Goal: Transaction & Acquisition: Purchase product/service

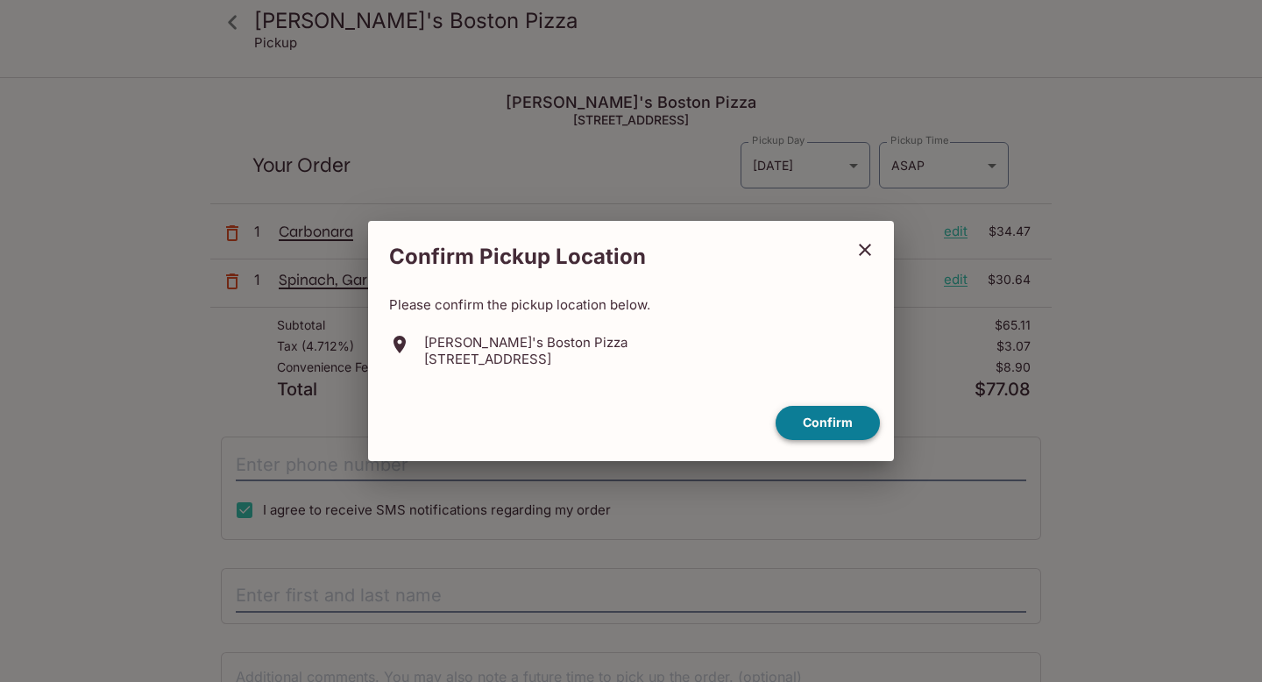
click at [815, 419] on button "Confirm" at bounding box center [828, 423] width 104 height 34
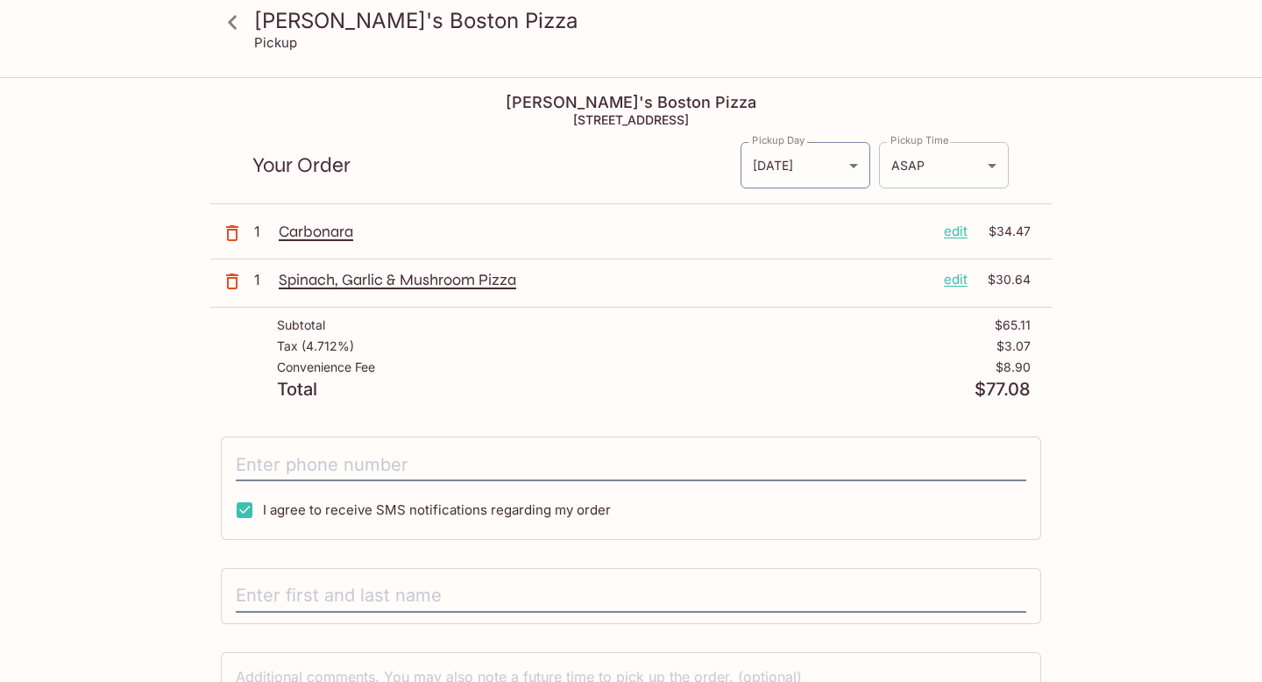
click at [939, 148] on body "Kaimuki's Boston Pizza Pickup Kaimuki's Boston Pizza 3506 Waialae Ave, Honolulu…" at bounding box center [631, 420] width 1262 height 682
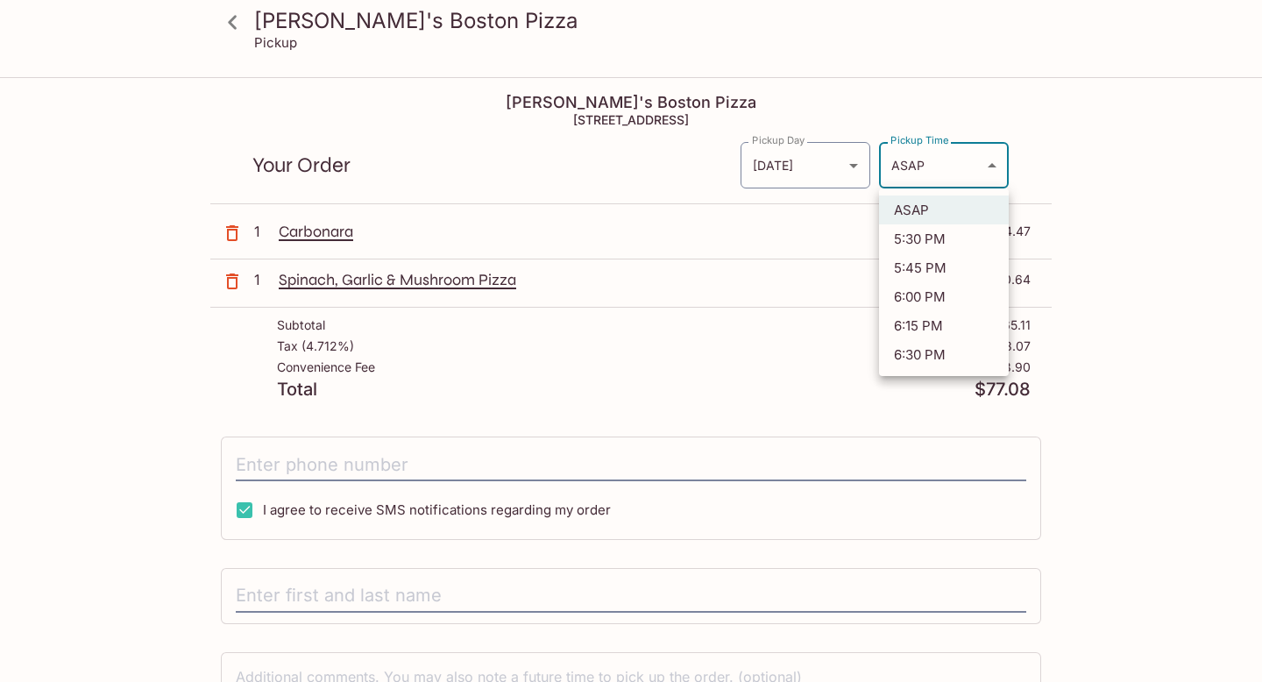
click at [920, 302] on li "6:00 PM" at bounding box center [944, 296] width 130 height 29
type input "2025-10-02T04:00:27.000000Z"
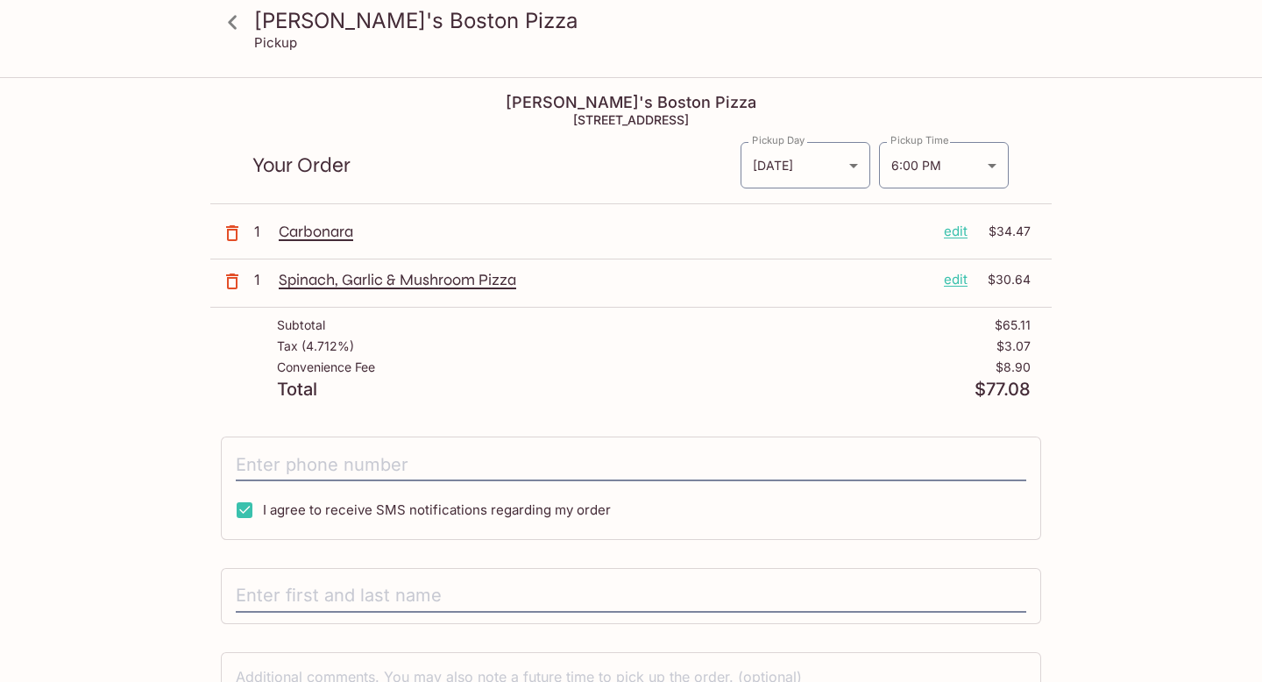
click at [802, 244] on div "Carbonara edit $34.47" at bounding box center [655, 235] width 752 height 26
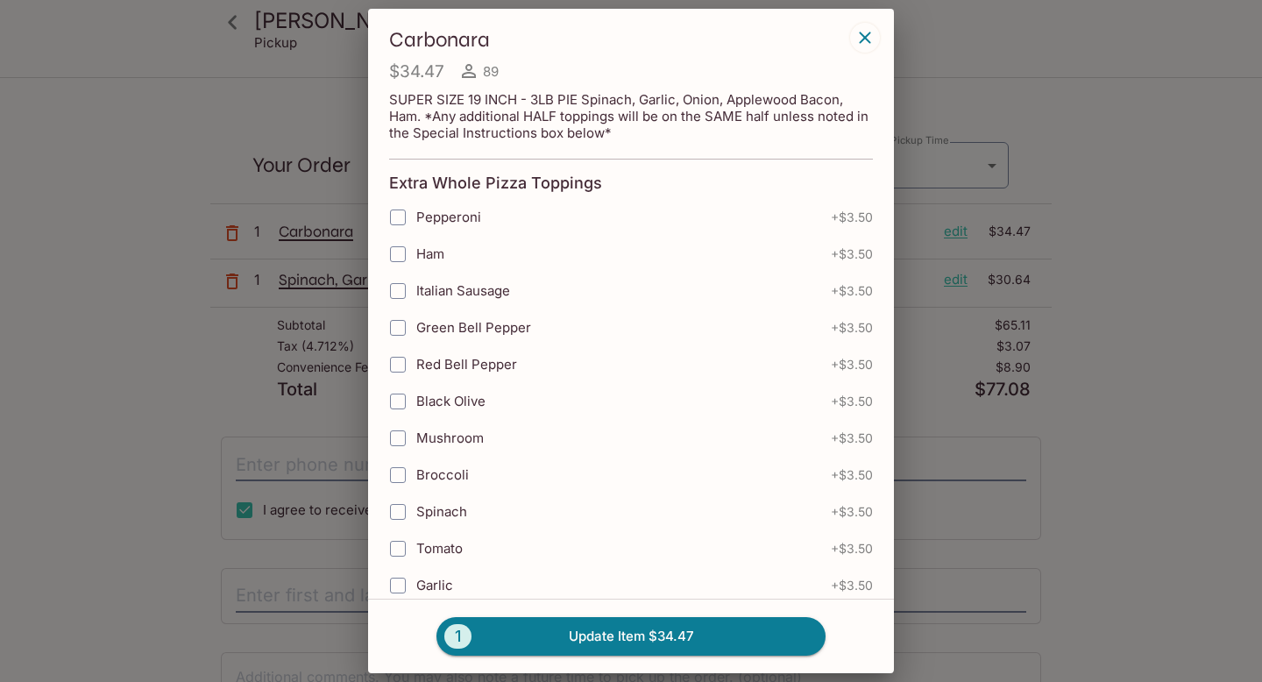
click at [864, 42] on icon "button" at bounding box center [865, 37] width 21 height 21
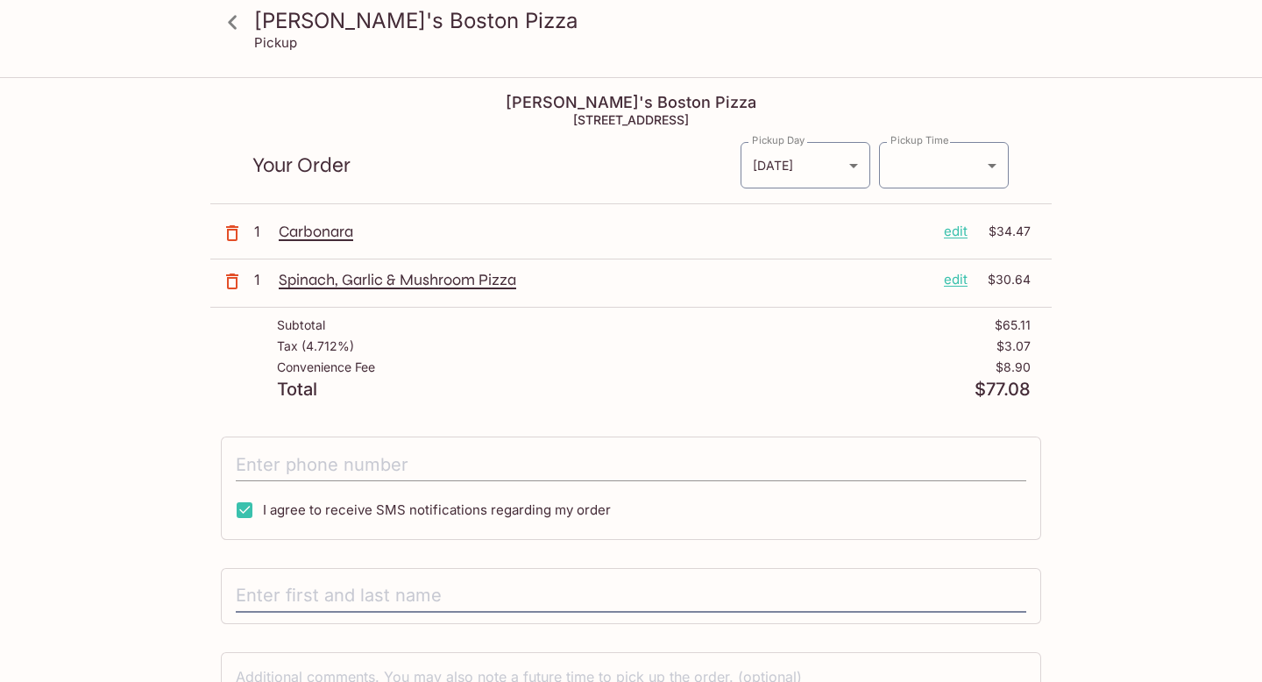
click at [408, 451] on input "tel" at bounding box center [631, 464] width 791 height 33
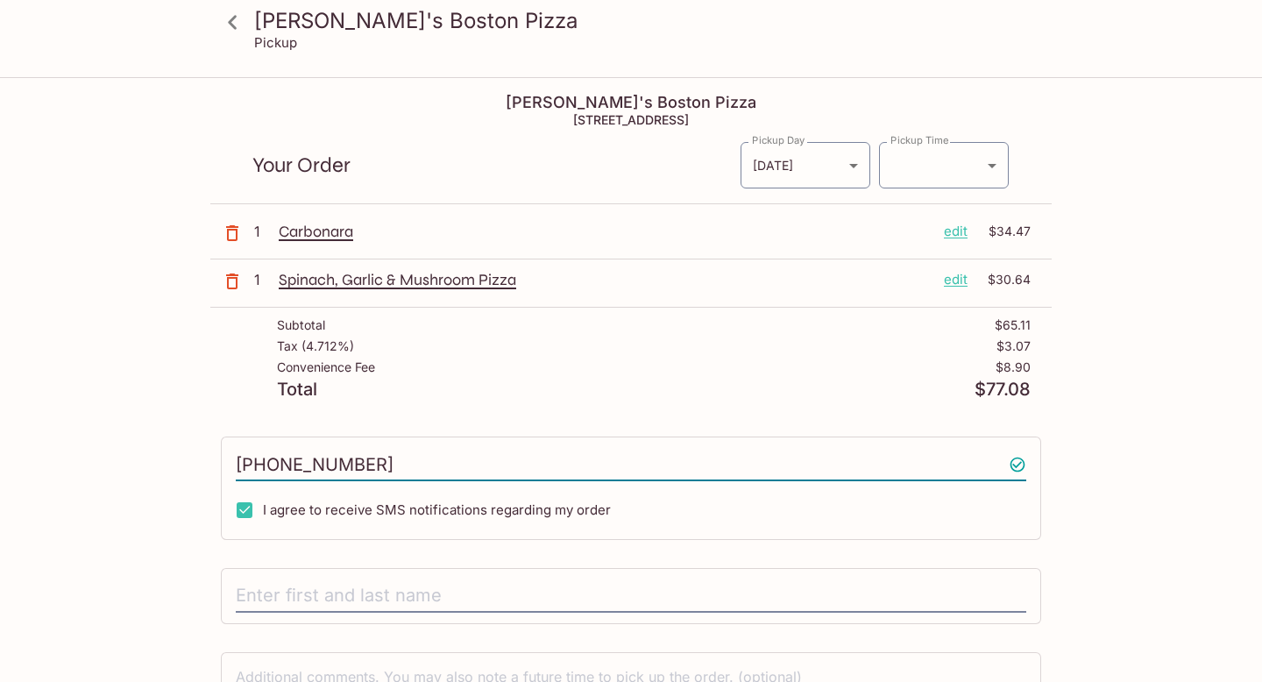
scroll to position [132, 0]
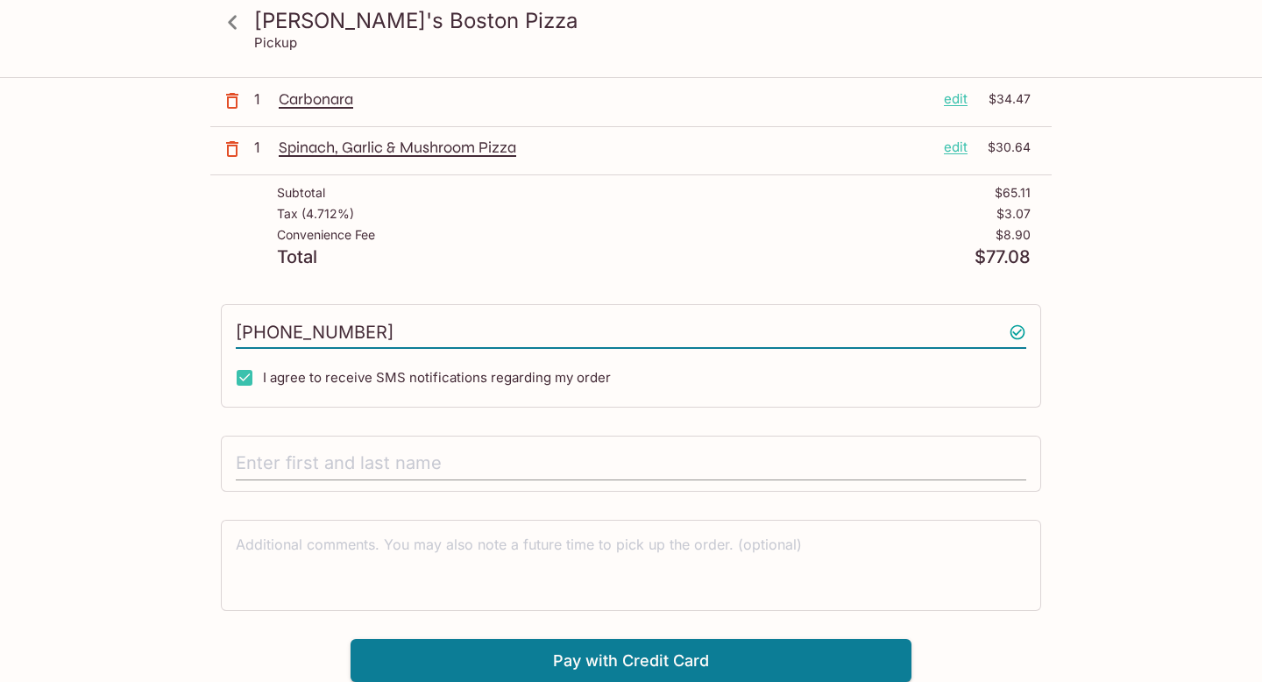
type input "(707) 889-7924"
click at [407, 457] on input "text" at bounding box center [631, 463] width 791 height 33
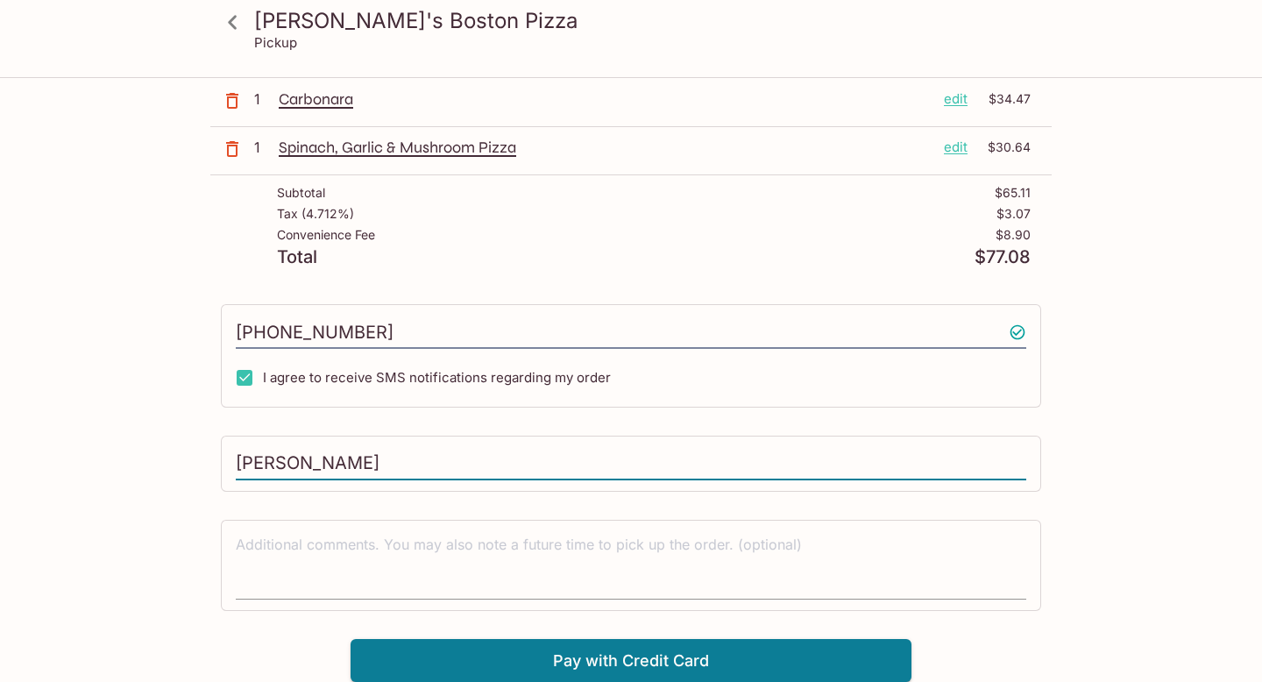
type input "Kiana Thomason"
click at [409, 545] on textarea at bounding box center [631, 565] width 791 height 60
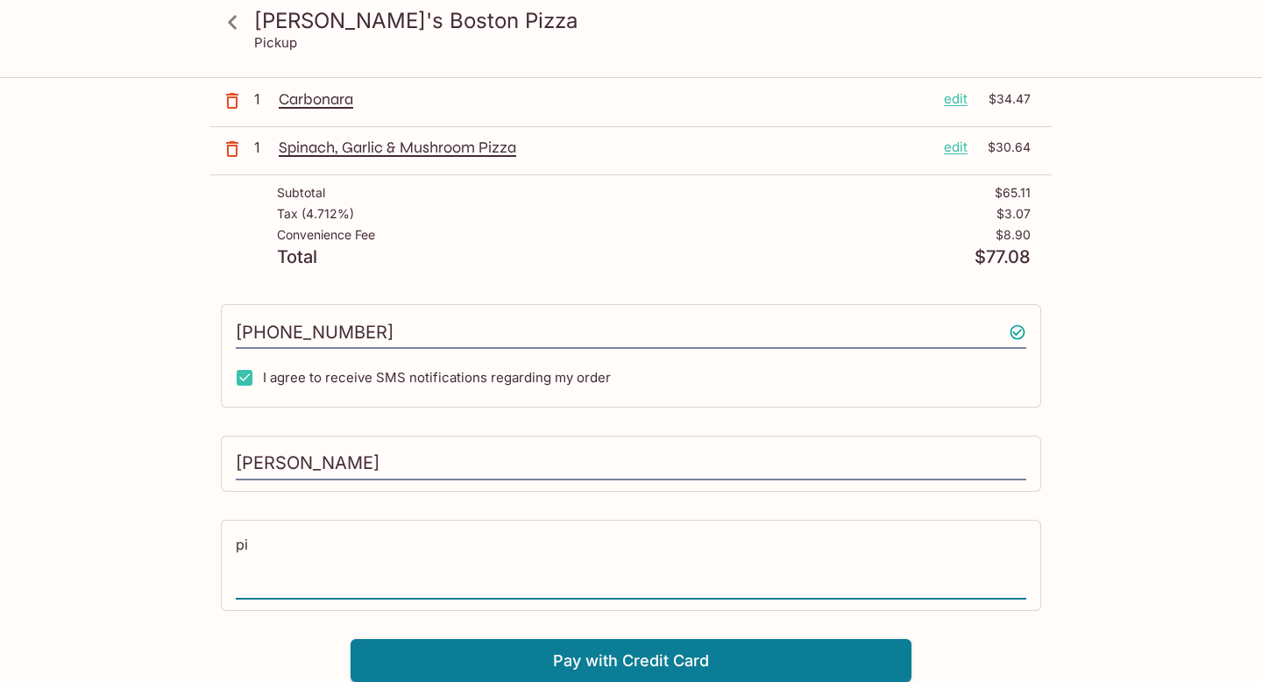
type textarea "p"
type textarea "e"
type textarea "Person picking up is Wh"
click at [349, 554] on textarea "Person picking up is Wh" at bounding box center [631, 565] width 791 height 60
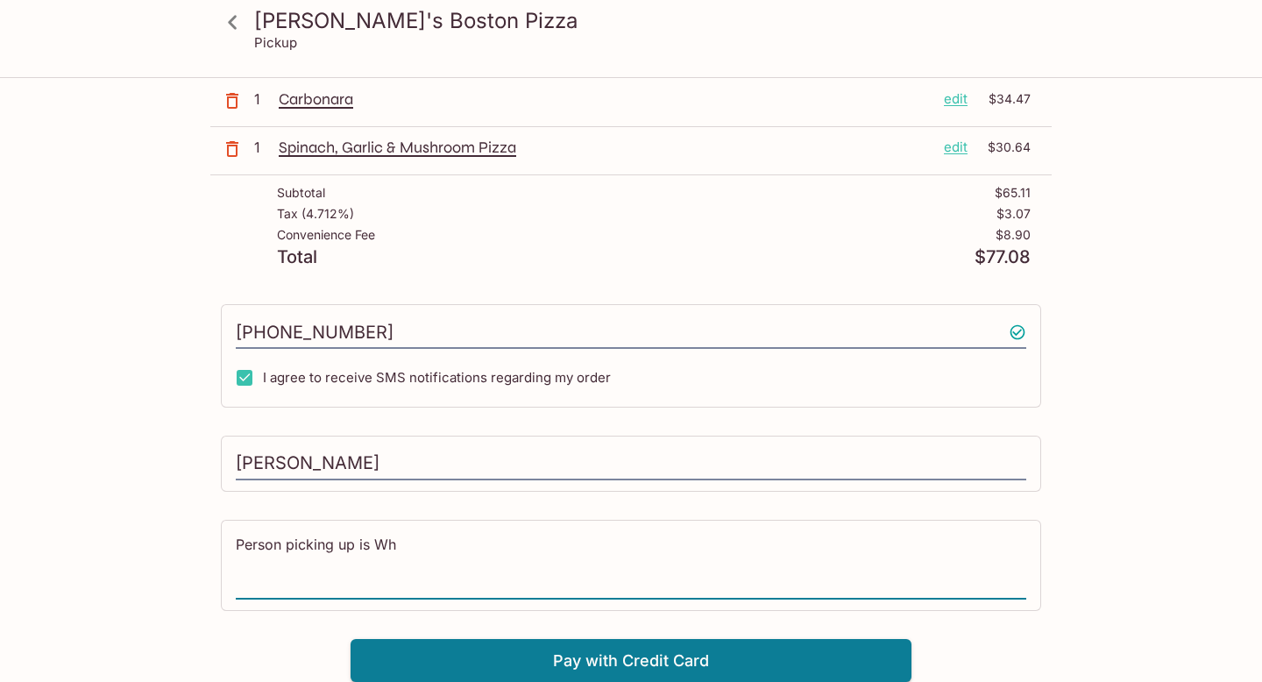
click at [349, 554] on textarea "Person picking up is Wh" at bounding box center [631, 565] width 791 height 60
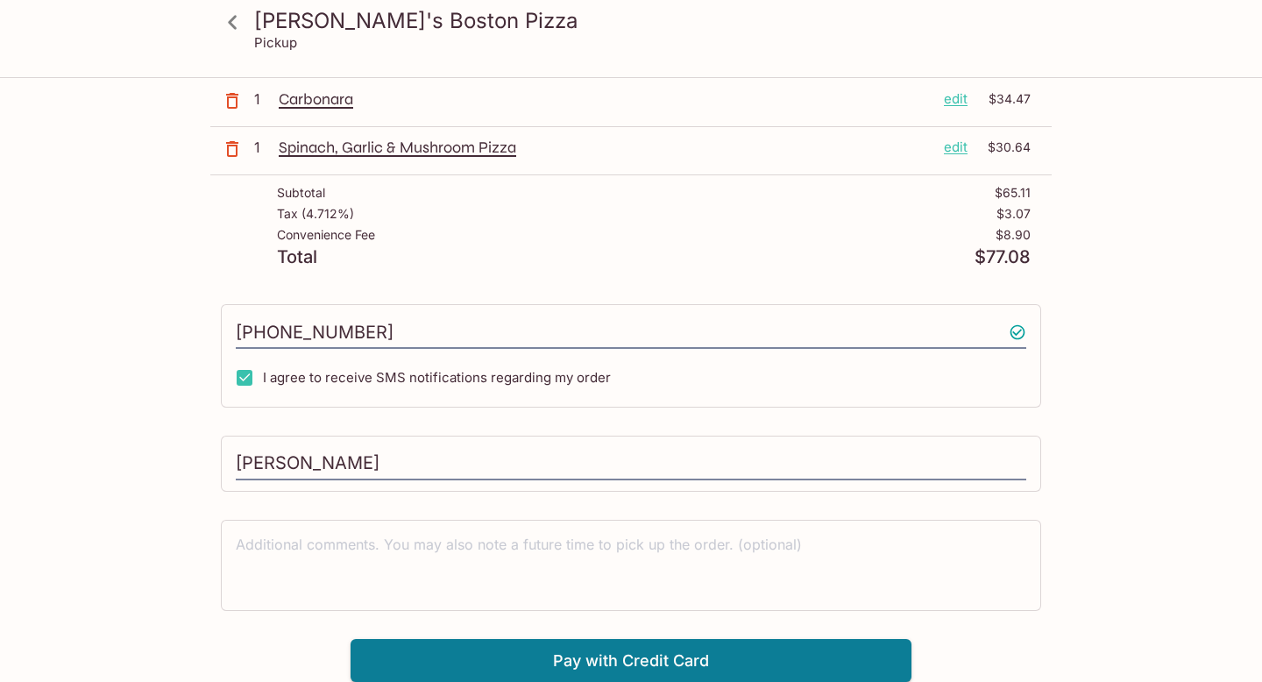
click at [121, 416] on div "Kaimuki's Boston Pizza Pickup Kaimuki's Boston Pizza 3506 Waialae Ave, Honolulu…" at bounding box center [631, 315] width 1122 height 736
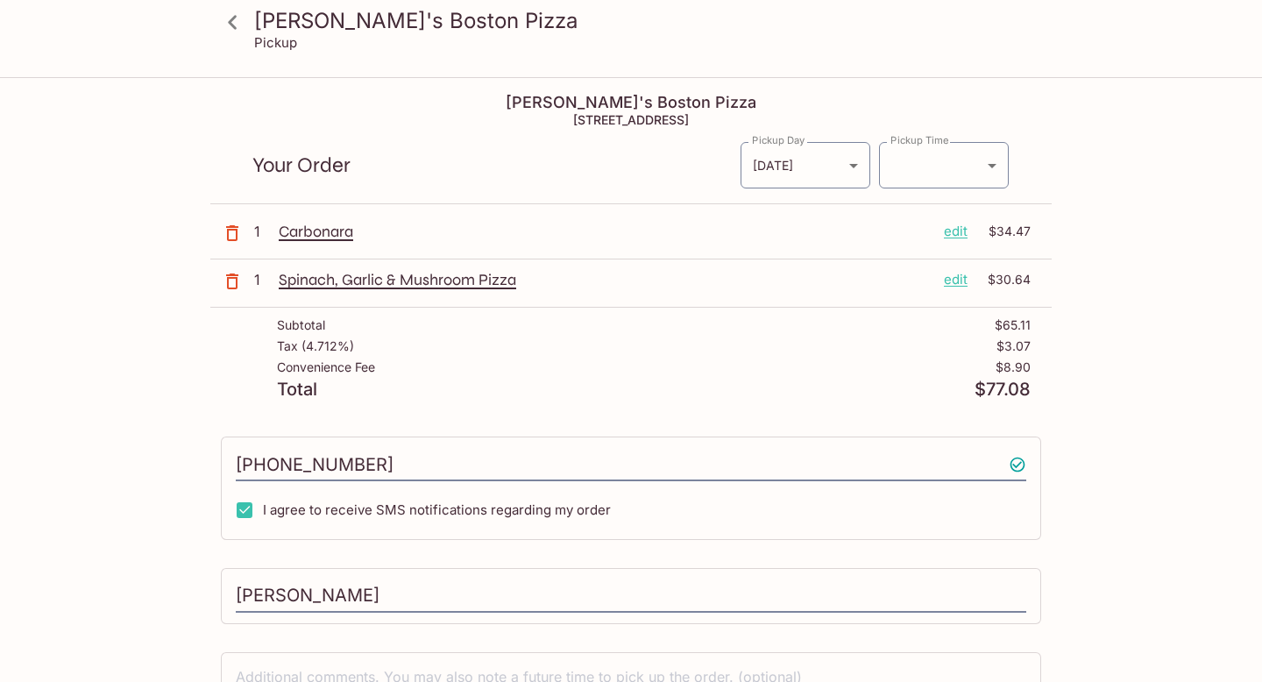
scroll to position [9, 0]
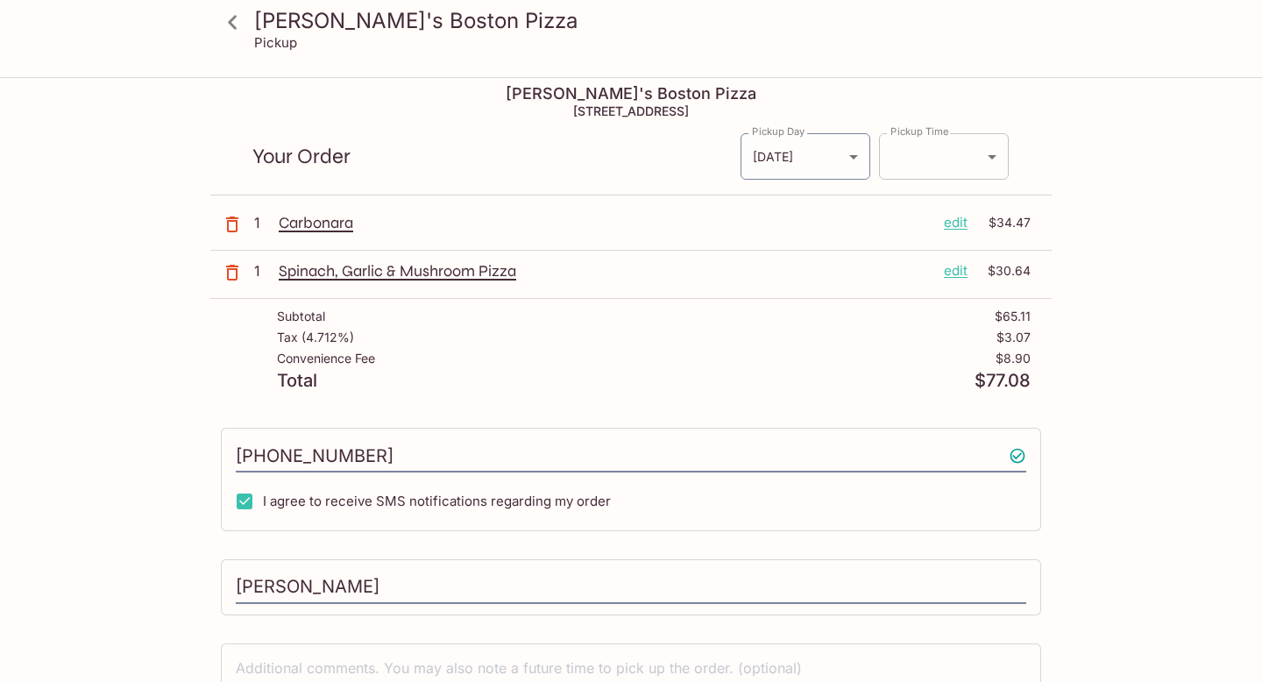
click at [922, 159] on body "Kaimuki's Boston Pizza Pickup Kaimuki's Boston Pizza 3506 Waialae Ave, Honolulu…" at bounding box center [631, 411] width 1262 height 682
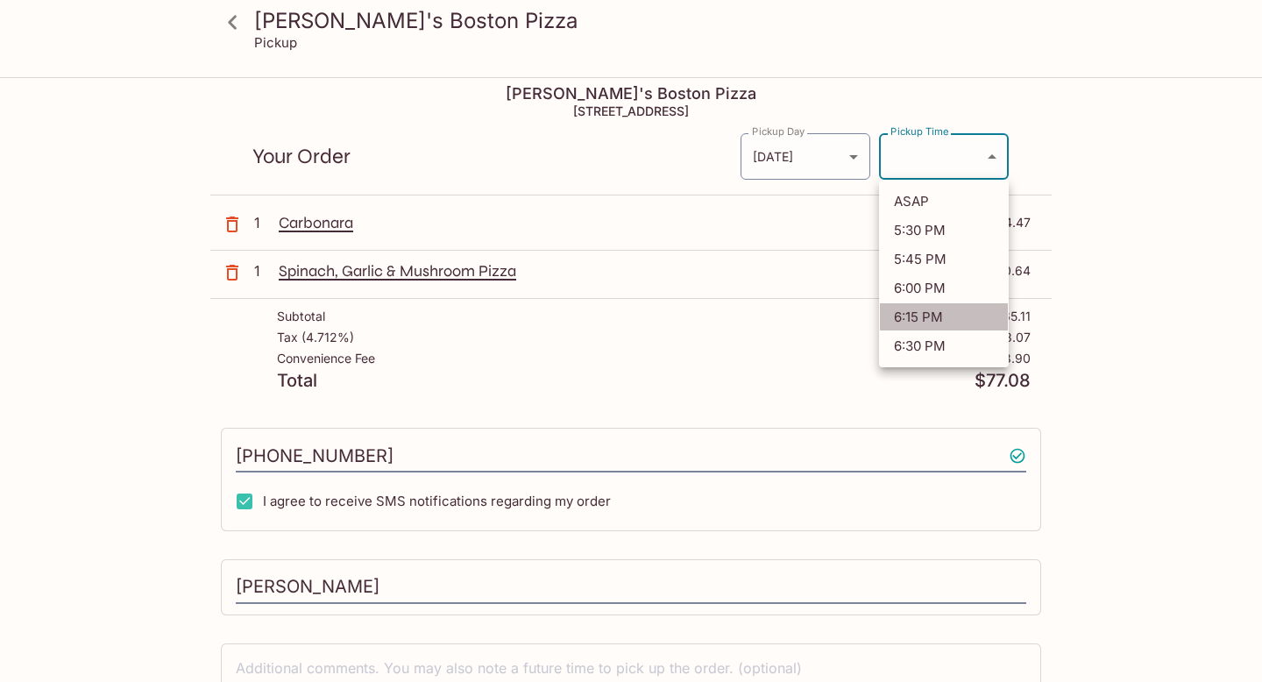
click at [921, 321] on li "6:15 PM" at bounding box center [944, 316] width 130 height 29
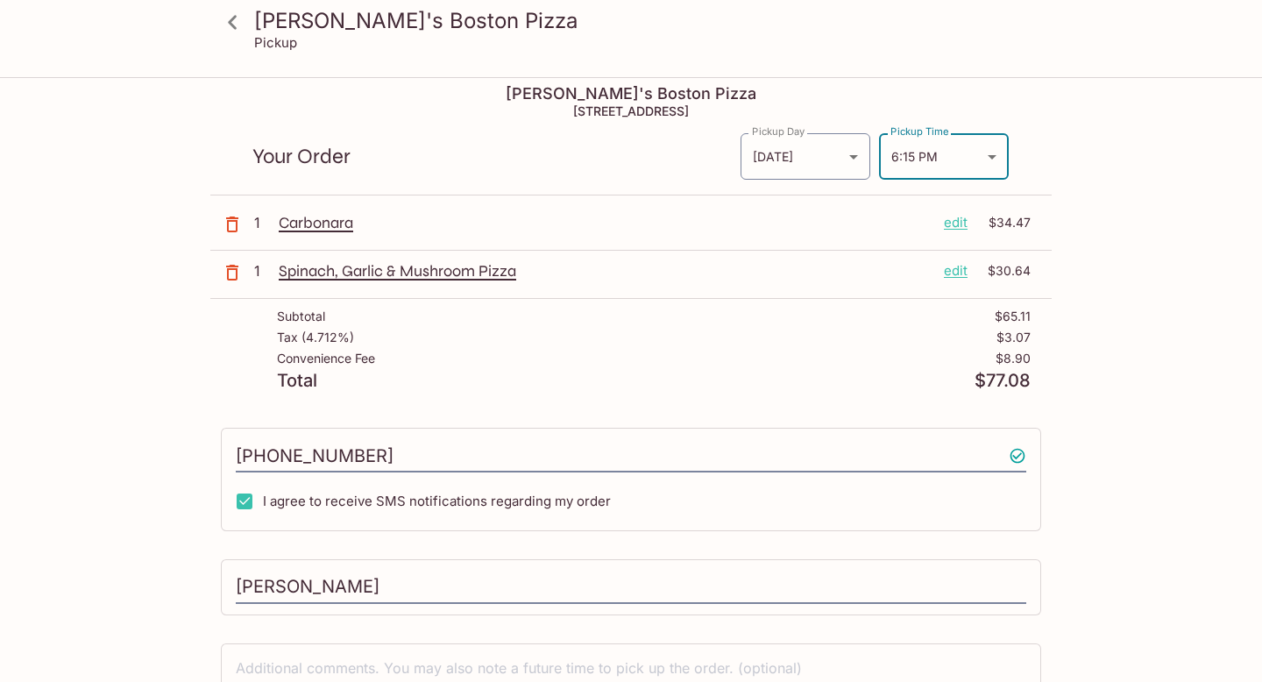
click at [921, 159] on body "Kaimuki's Boston Pizza Pickup Kaimuki's Boston Pizza 3506 Waialae Ave, Honolulu…" at bounding box center [631, 411] width 1262 height 682
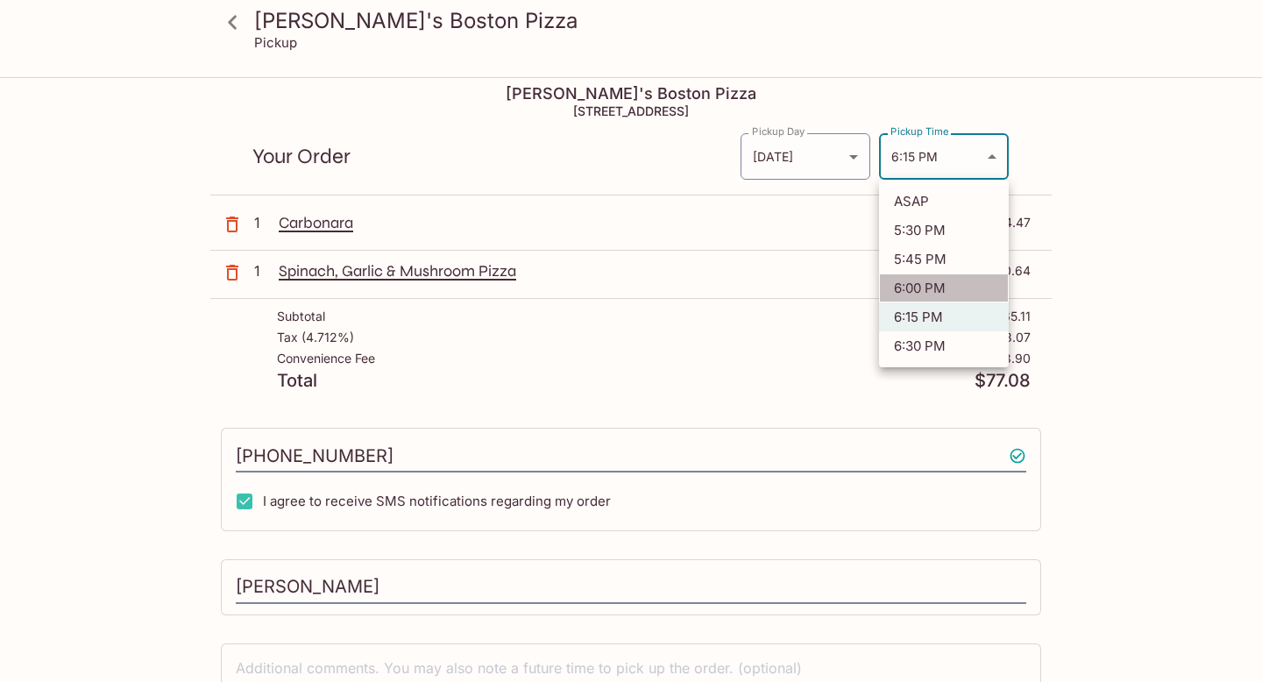
click at [919, 291] on li "6:00 PM" at bounding box center [944, 288] width 130 height 29
type input "2025-10-02T04:00:33.000000Z"
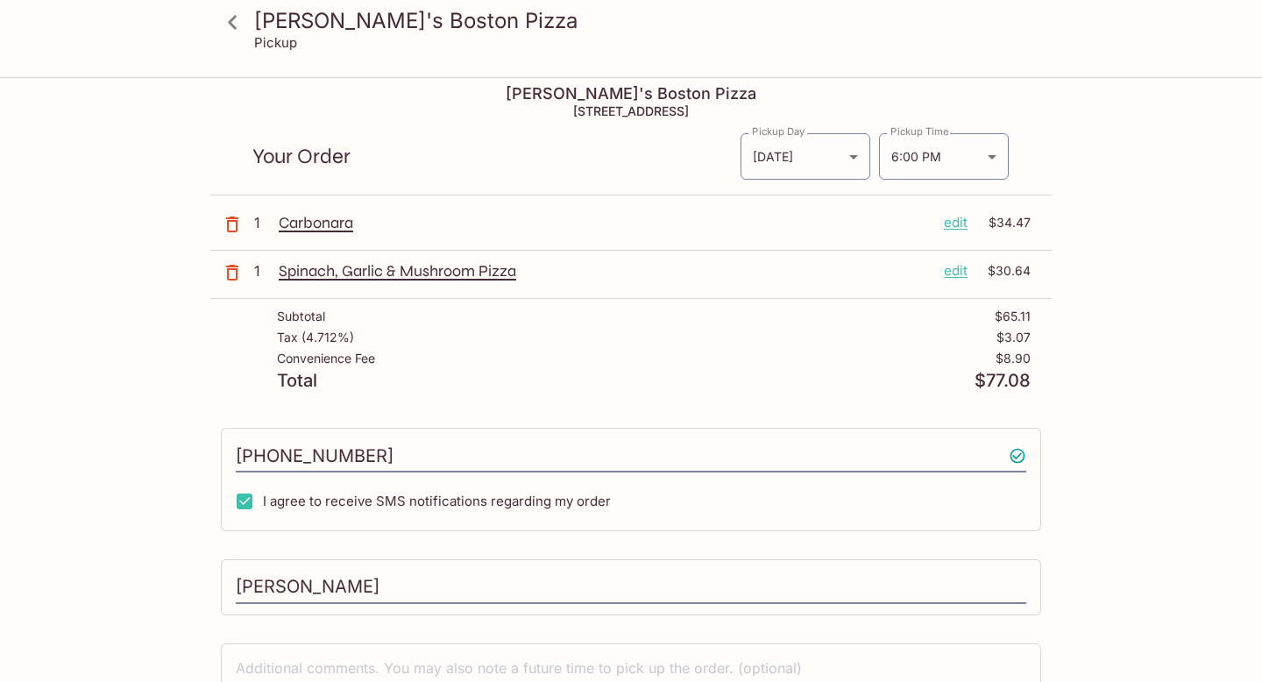
click at [1141, 241] on div "Kaimuki's Boston Pizza Pickup Kaimuki's Boston Pizza 3506 Waialae Ave, Honolulu…" at bounding box center [631, 438] width 1122 height 736
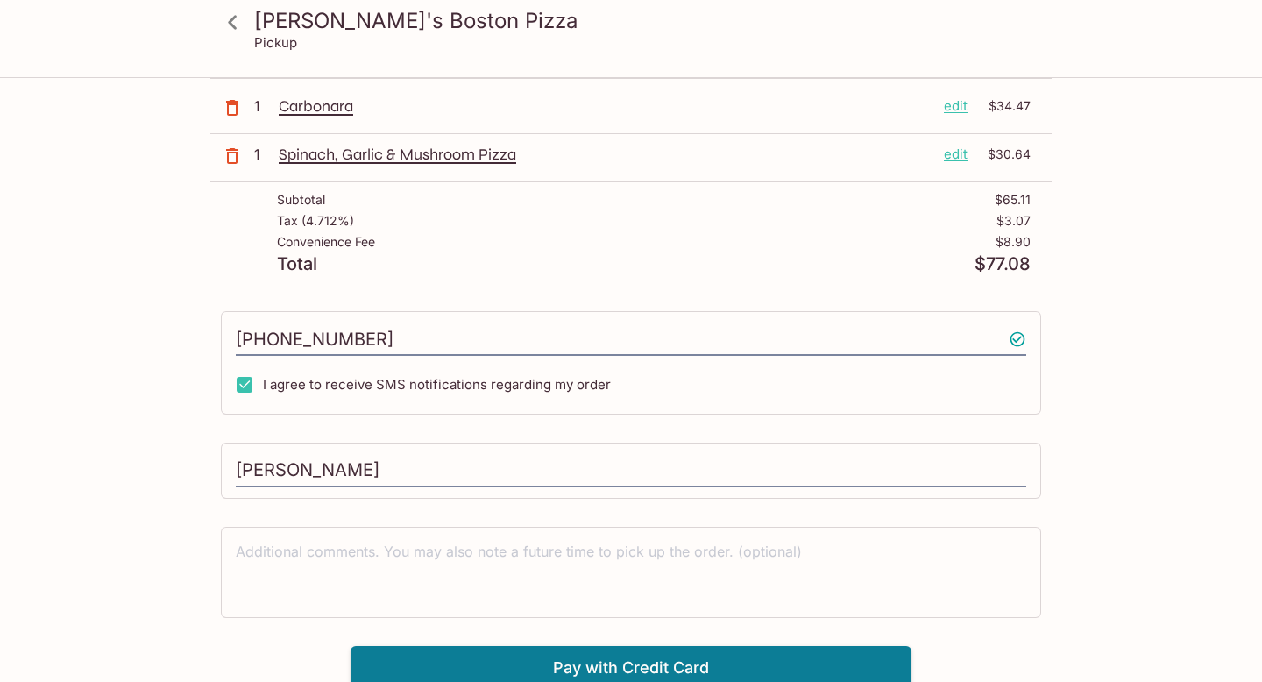
scroll to position [123, 0]
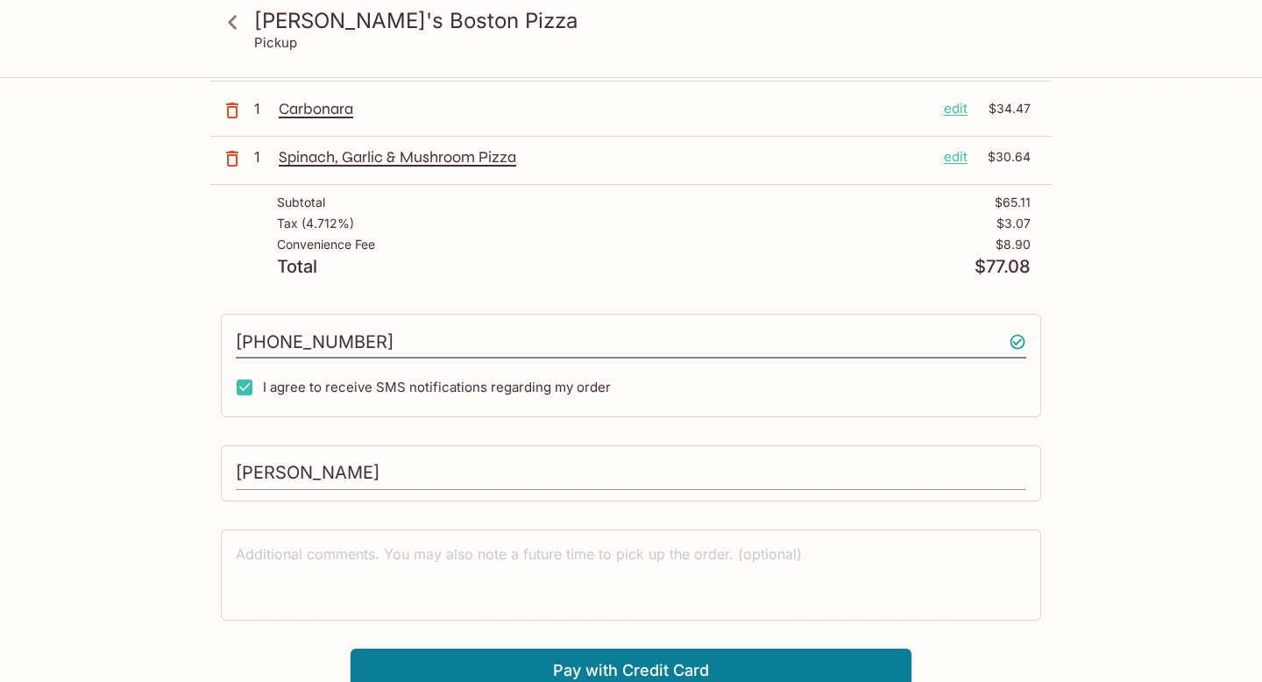
click at [658, 487] on input "Kiana Thomason" at bounding box center [631, 473] width 791 height 33
click at [704, 572] on textarea at bounding box center [631, 574] width 791 height 60
click at [167, 498] on div "Kaimuki's Boston Pizza Pickup Kaimuki's Boston Pizza 3506 Waialae Ave, Honolulu…" at bounding box center [631, 324] width 1122 height 736
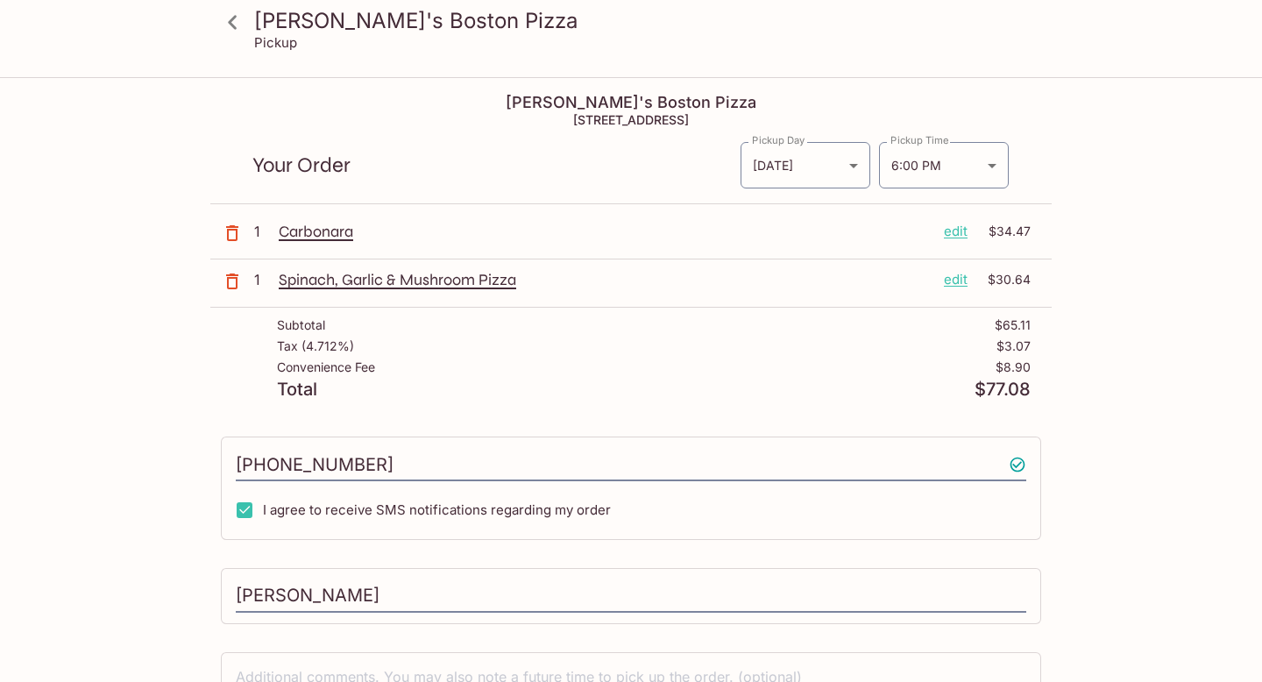
scroll to position [132, 0]
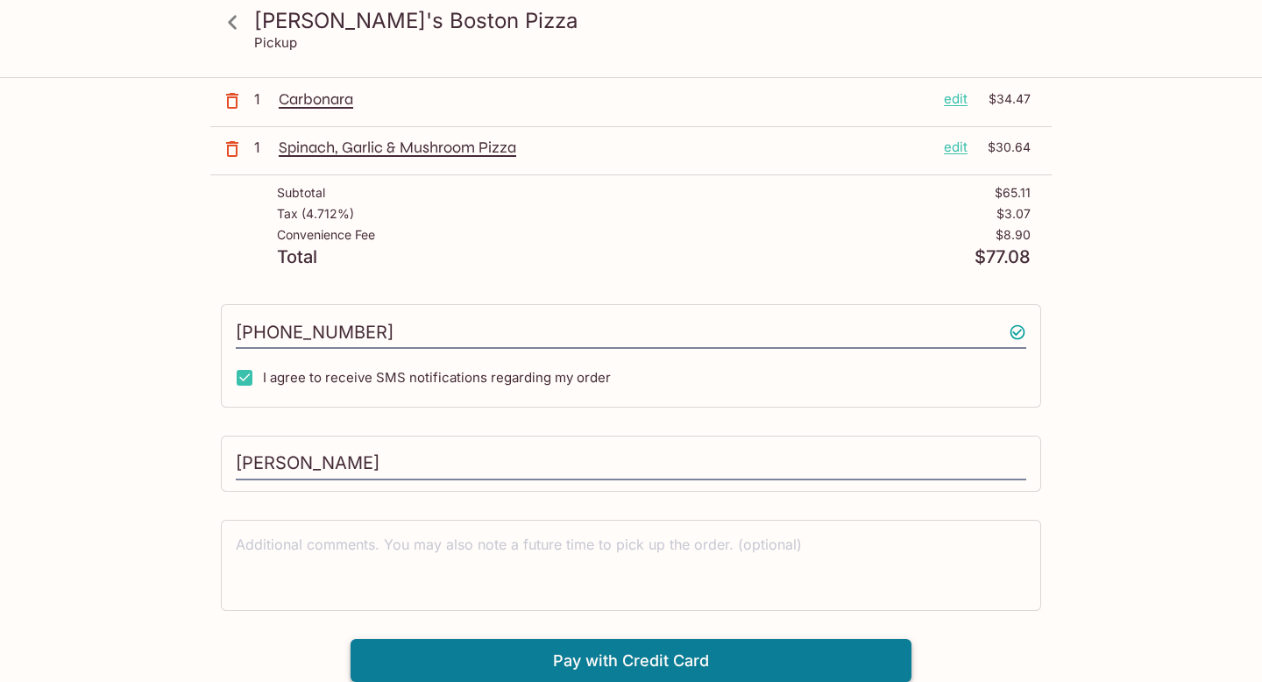
click at [498, 652] on button "Pay with Credit Card" at bounding box center [631, 661] width 561 height 44
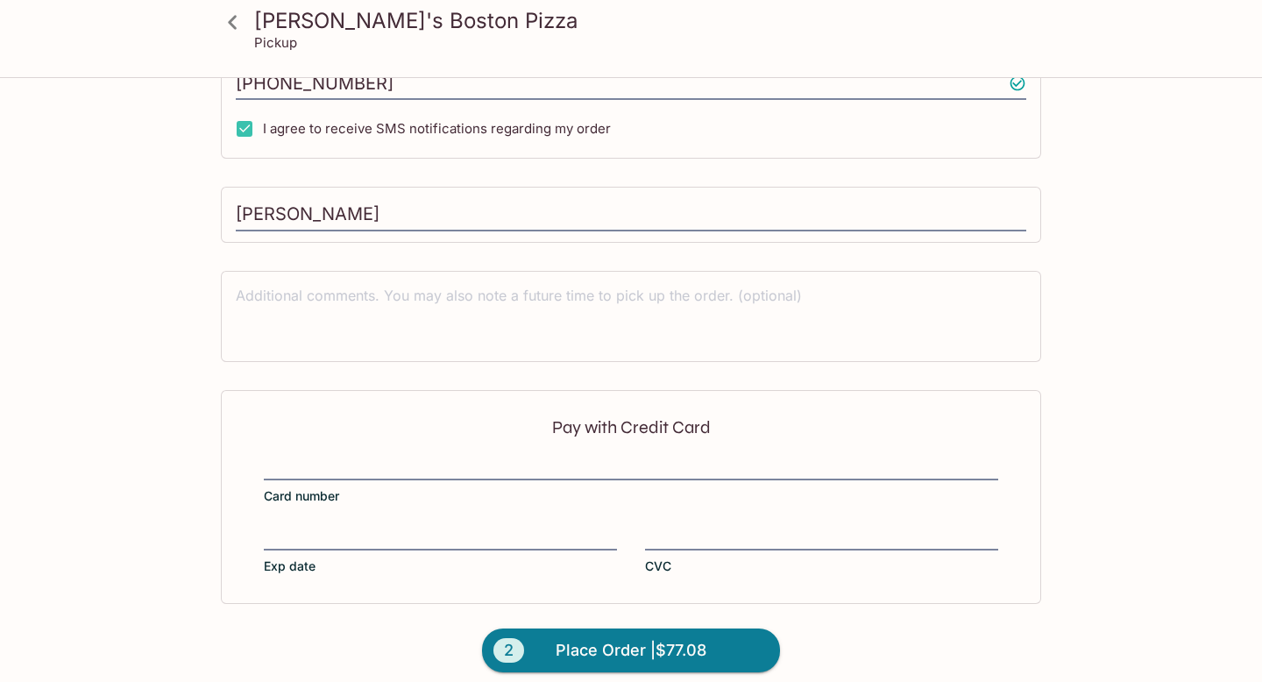
scroll to position [395, 0]
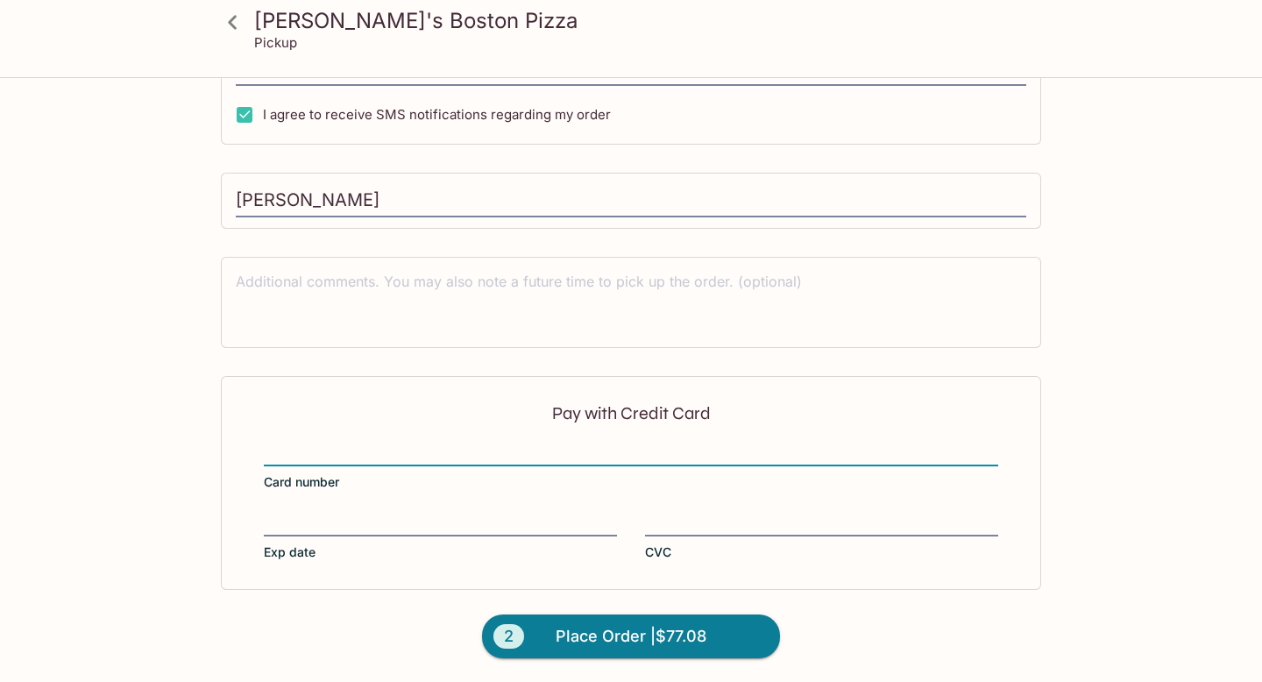
click at [420, 492] on div "Pay with Credit Card Card number Exp date CVC" at bounding box center [631, 483] width 821 height 214
click at [420, 507] on div "Pay with Credit Card Card number Exp date CVC" at bounding box center [631, 483] width 821 height 214
click at [418, 533] on div at bounding box center [440, 524] width 353 height 25
click at [418, 514] on input "Exp date" at bounding box center [440, 513] width 353 height 1
click at [707, 508] on div "Pay with Credit Card Card number Exp date CVC" at bounding box center [631, 483] width 821 height 214
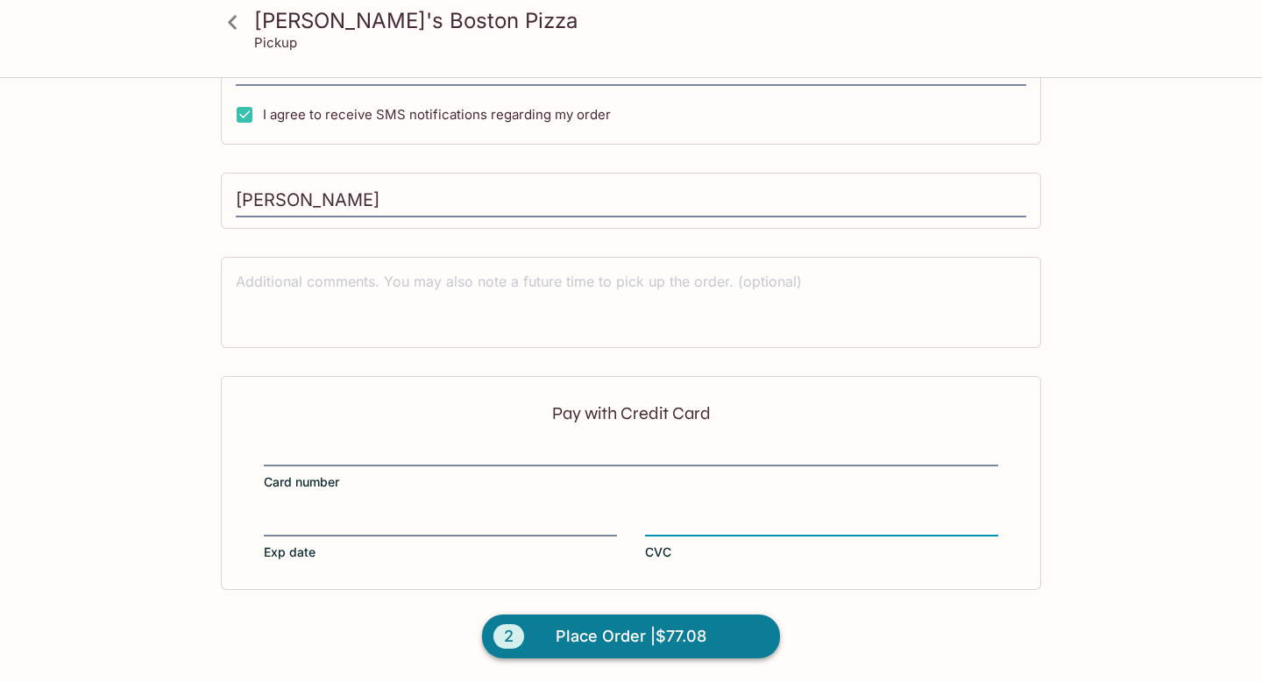
click at [569, 639] on span "Place Order | $77.08" at bounding box center [631, 636] width 151 height 28
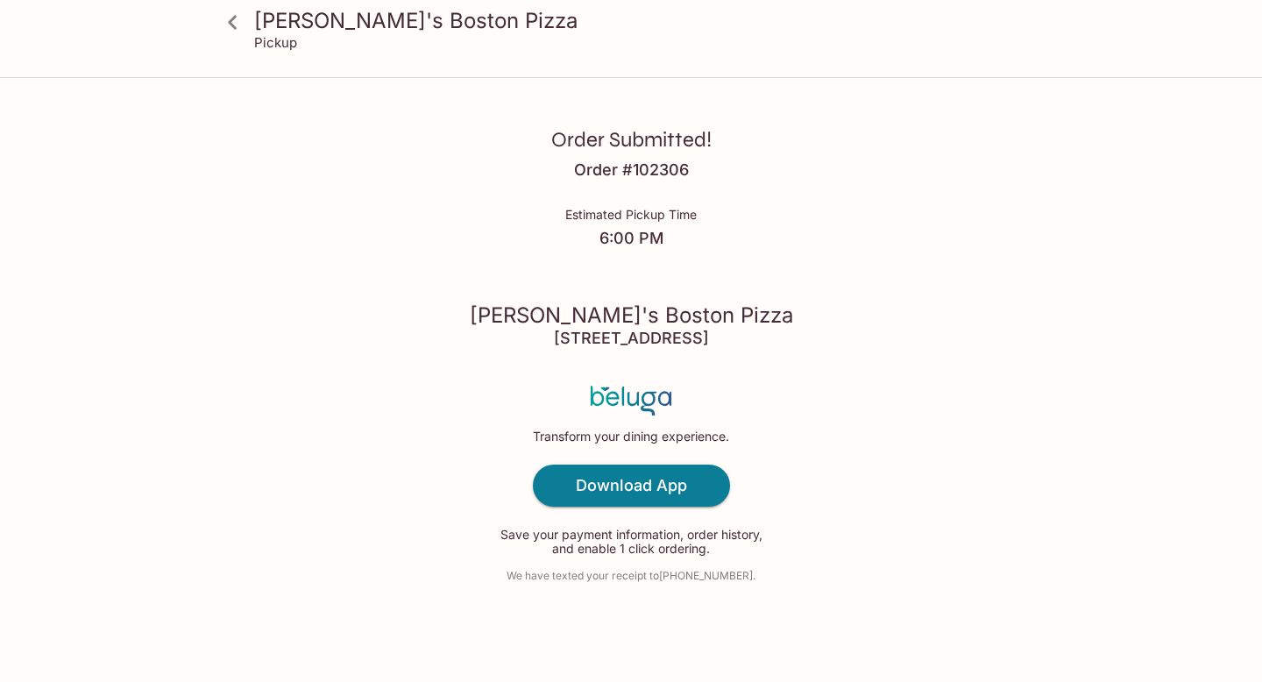
click at [1091, 249] on div "Order Submitted! Order # 102306 Estimated Pickup Time 6:00 PM Kaimuki's Boston …" at bounding box center [631, 341] width 1122 height 682
